Goal: Transaction & Acquisition: Purchase product/service

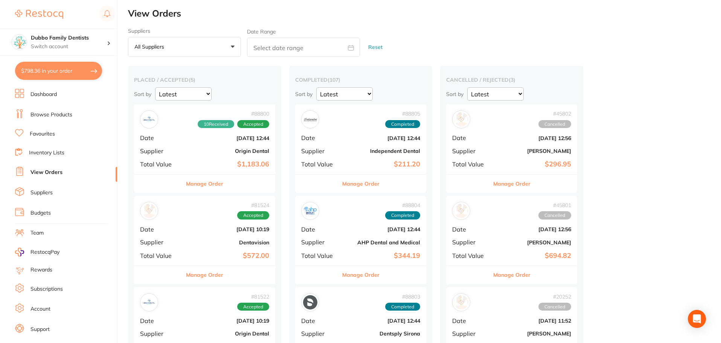
scroll to position [648, 0]
click at [43, 114] on link "Browse Products" at bounding box center [51, 115] width 42 height 8
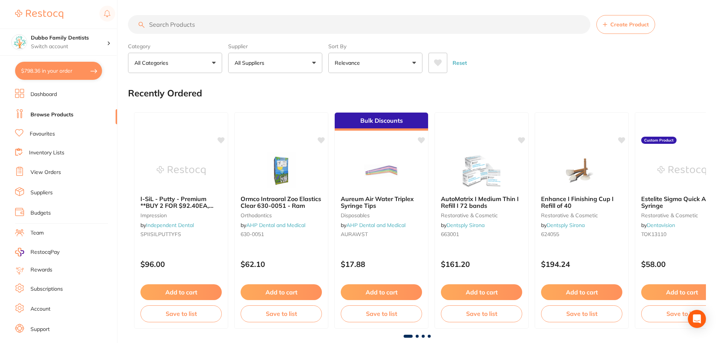
click at [210, 23] on input "search" at bounding box center [359, 24] width 462 height 19
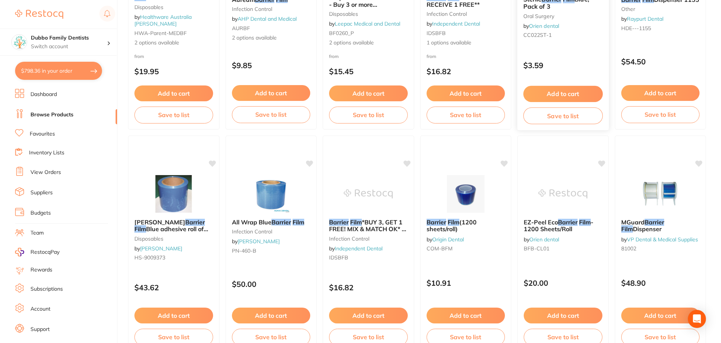
scroll to position [489, 0]
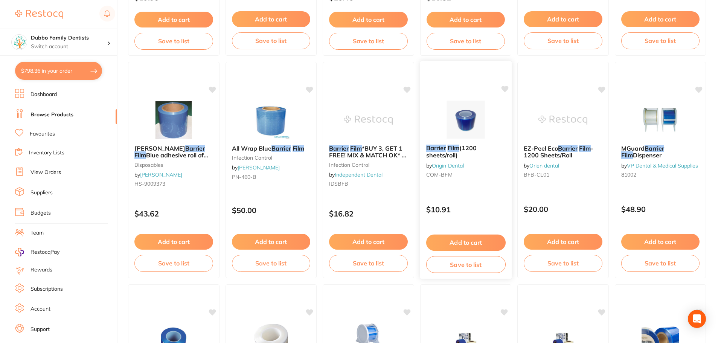
type input "barrier film"
click at [466, 242] on button "Add to cart" at bounding box center [465, 242] width 79 height 16
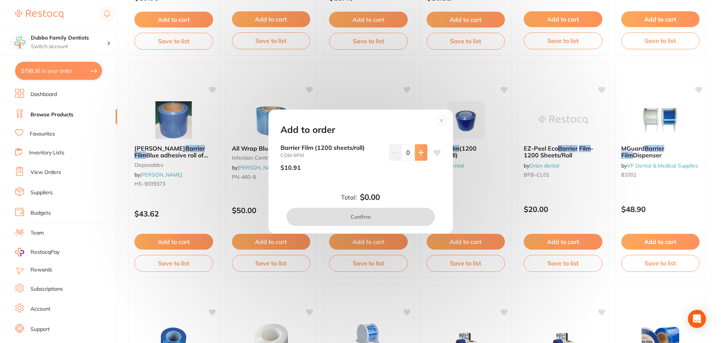
click at [420, 155] on icon at bounding box center [421, 152] width 6 height 6
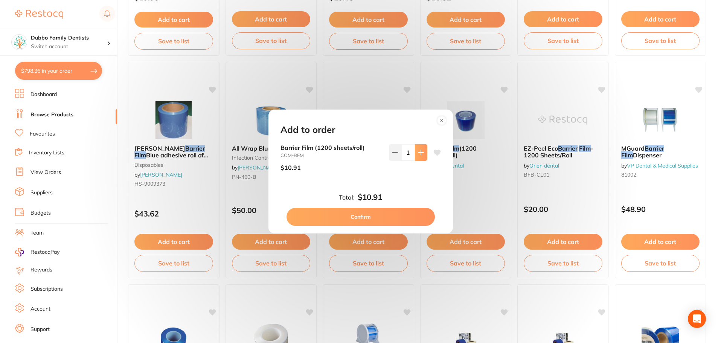
click at [420, 155] on icon at bounding box center [421, 152] width 6 height 6
type input "4"
click at [403, 213] on button "Confirm" at bounding box center [360, 217] width 148 height 18
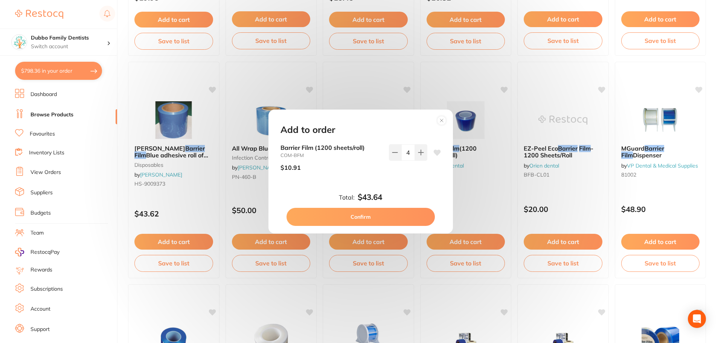
checkbox input "false"
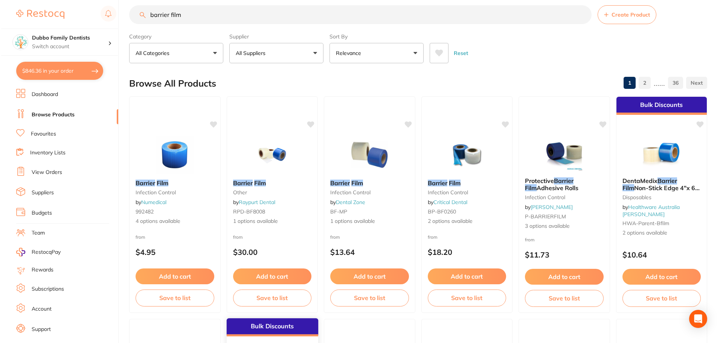
scroll to position [0, 0]
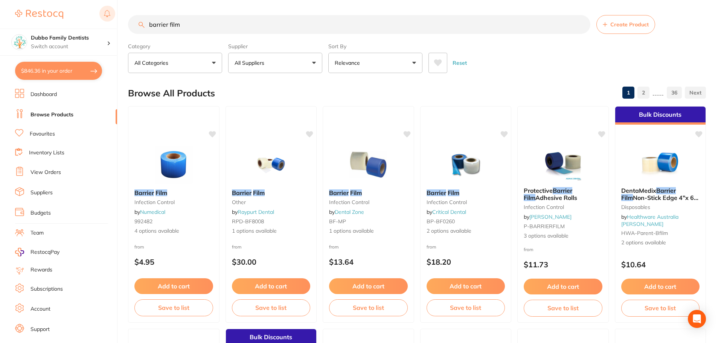
drag, startPoint x: 193, startPoint y: 26, endPoint x: 108, endPoint y: 23, distance: 85.1
click at [108, 23] on div "$846.36 Dubbo Family Dentists Switch account Dubbo Family Dentists $846.36 in y…" at bounding box center [360, 171] width 721 height 343
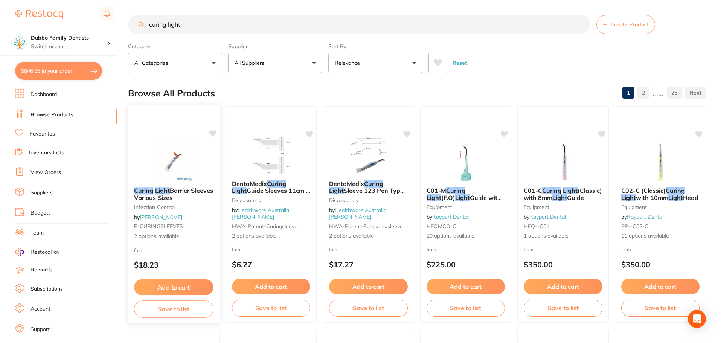
click at [154, 171] on img at bounding box center [173, 162] width 49 height 38
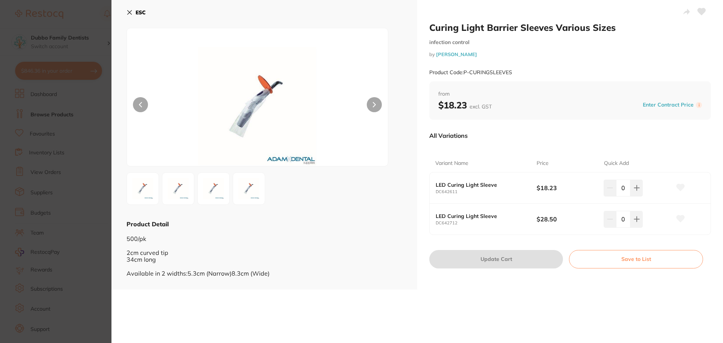
click at [467, 185] on b "LED Curing Light Sleeve" at bounding box center [480, 185] width 91 height 6
click at [473, 218] on b "LED Curing Light Sleeve" at bounding box center [480, 216] width 91 height 6
click at [244, 186] on img at bounding box center [248, 188] width 27 height 27
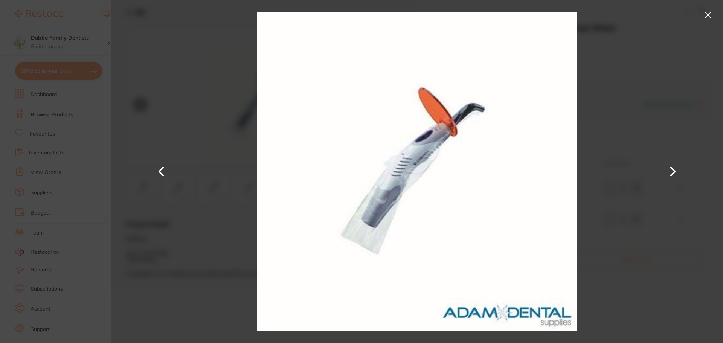
click at [128, 191] on div at bounding box center [416, 171] width 611 height 343
click at [160, 169] on button at bounding box center [161, 172] width 18 height 172
click at [711, 17] on button at bounding box center [708, 15] width 12 height 12
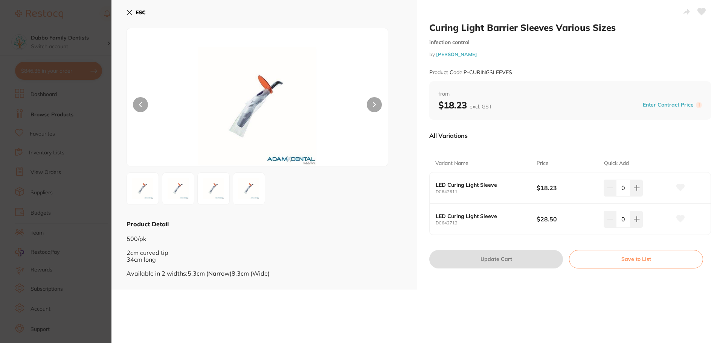
click at [538, 139] on div "All Variations" at bounding box center [570, 136] width 282 height 20
click at [126, 9] on div "ESC Product Detail 500/pk 2cm curved tip 34cm long Available in 2 widths:5.3cm …" at bounding box center [264, 144] width 306 height 289
click at [133, 12] on button "ESC" at bounding box center [135, 12] width 19 height 13
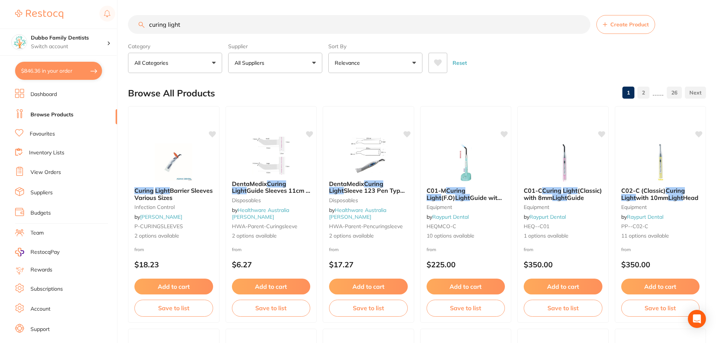
click at [242, 21] on input "curing light" at bounding box center [359, 24] width 462 height 19
type input "curing light barrier"
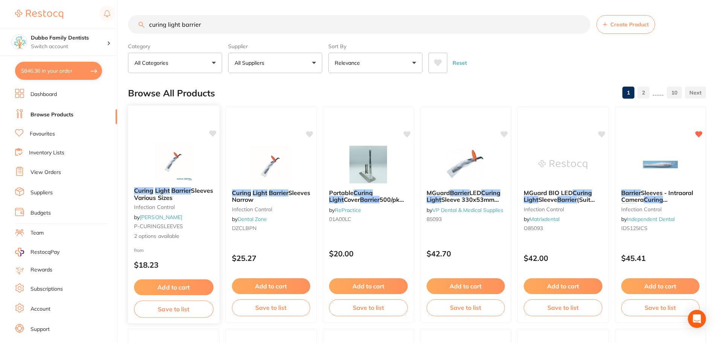
click at [167, 183] on div "Curing Light Barrier Sleeves Various Sizes infection control by [PERSON_NAME] P…" at bounding box center [173, 213] width 91 height 65
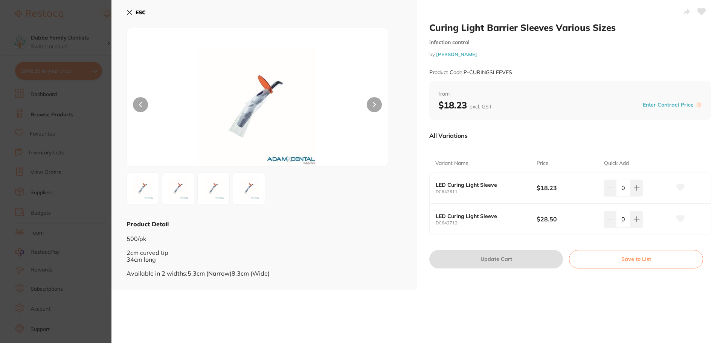
click at [245, 195] on img at bounding box center [248, 188] width 27 height 27
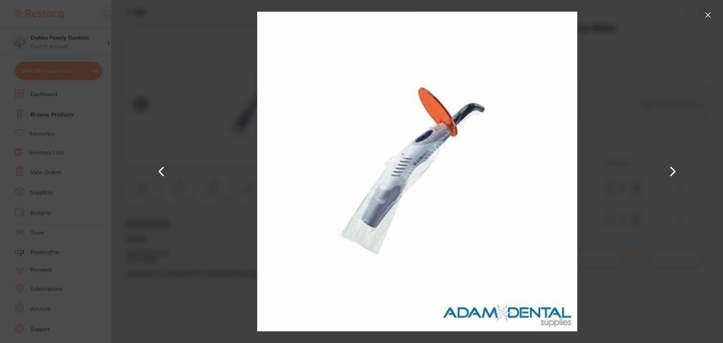
click at [164, 169] on button at bounding box center [161, 172] width 18 height 172
